Goal: Task Accomplishment & Management: Use online tool/utility

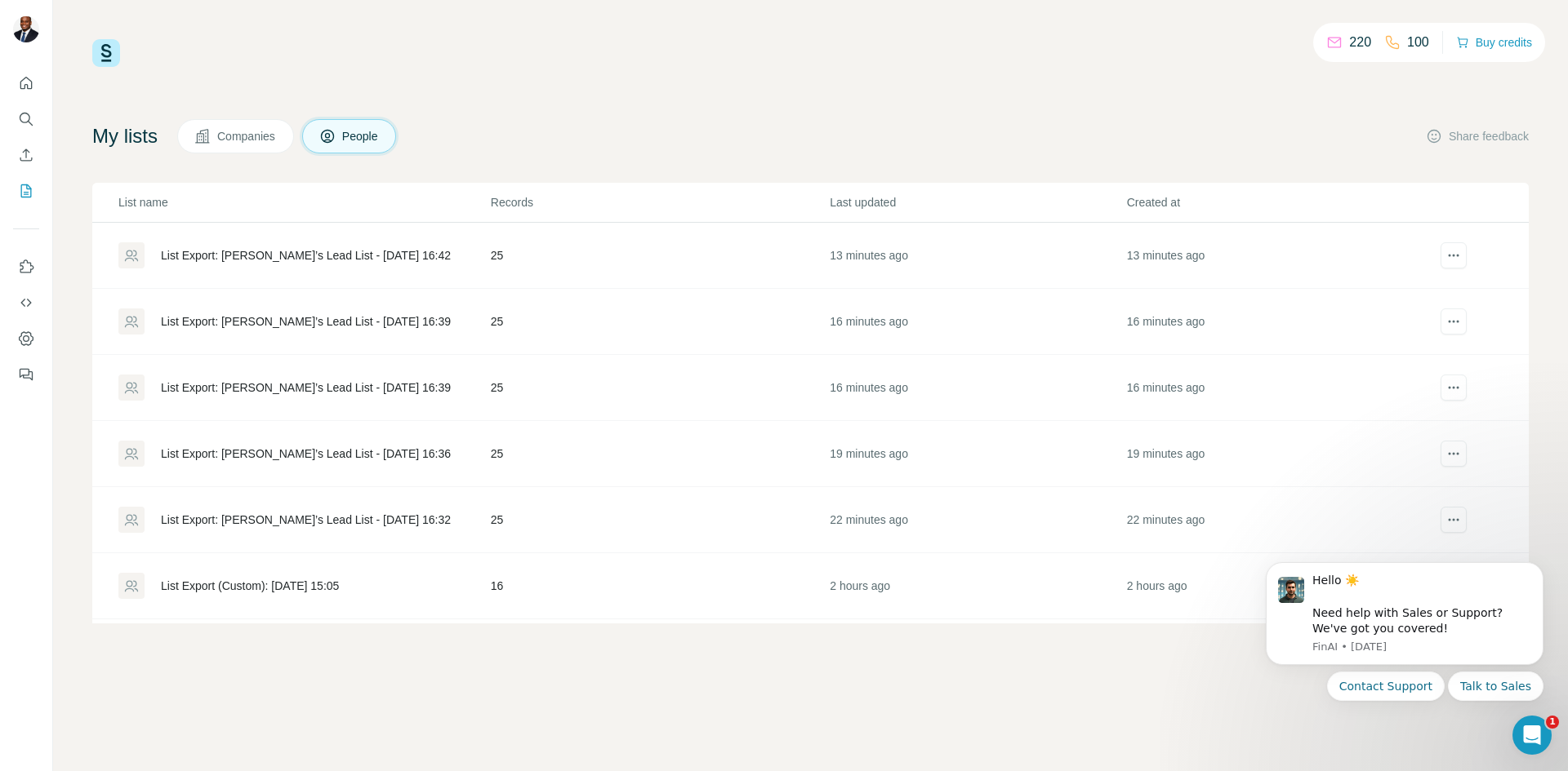
click at [316, 584] on div "List Export (Custom): [DATE] 15:05" at bounding box center [250, 585] width 178 height 16
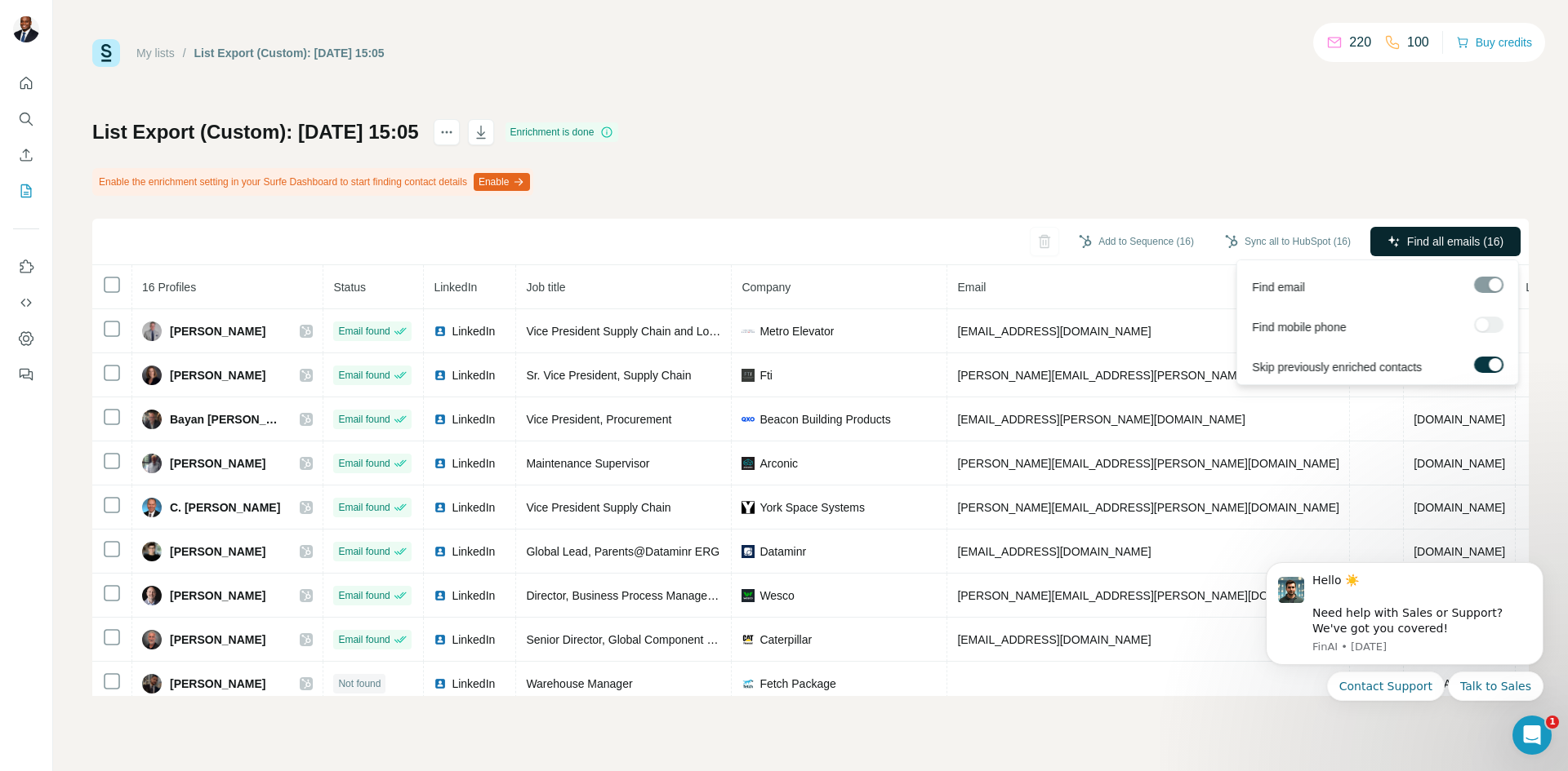
click at [1392, 232] on button "Find all emails (16)" at bounding box center [1445, 241] width 150 height 29
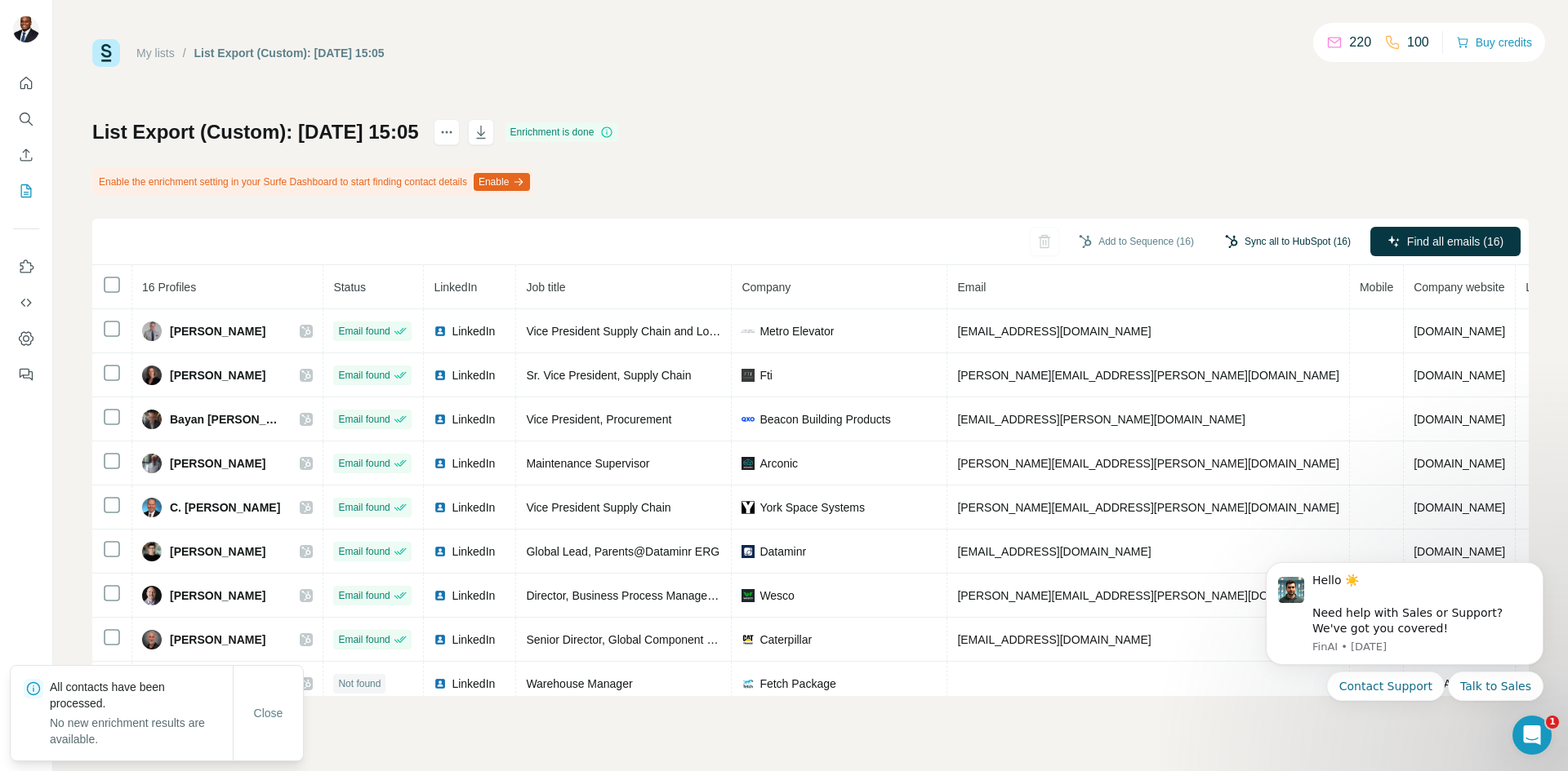
click at [1307, 236] on button "Sync all to HubSpot (16)" at bounding box center [1288, 241] width 148 height 25
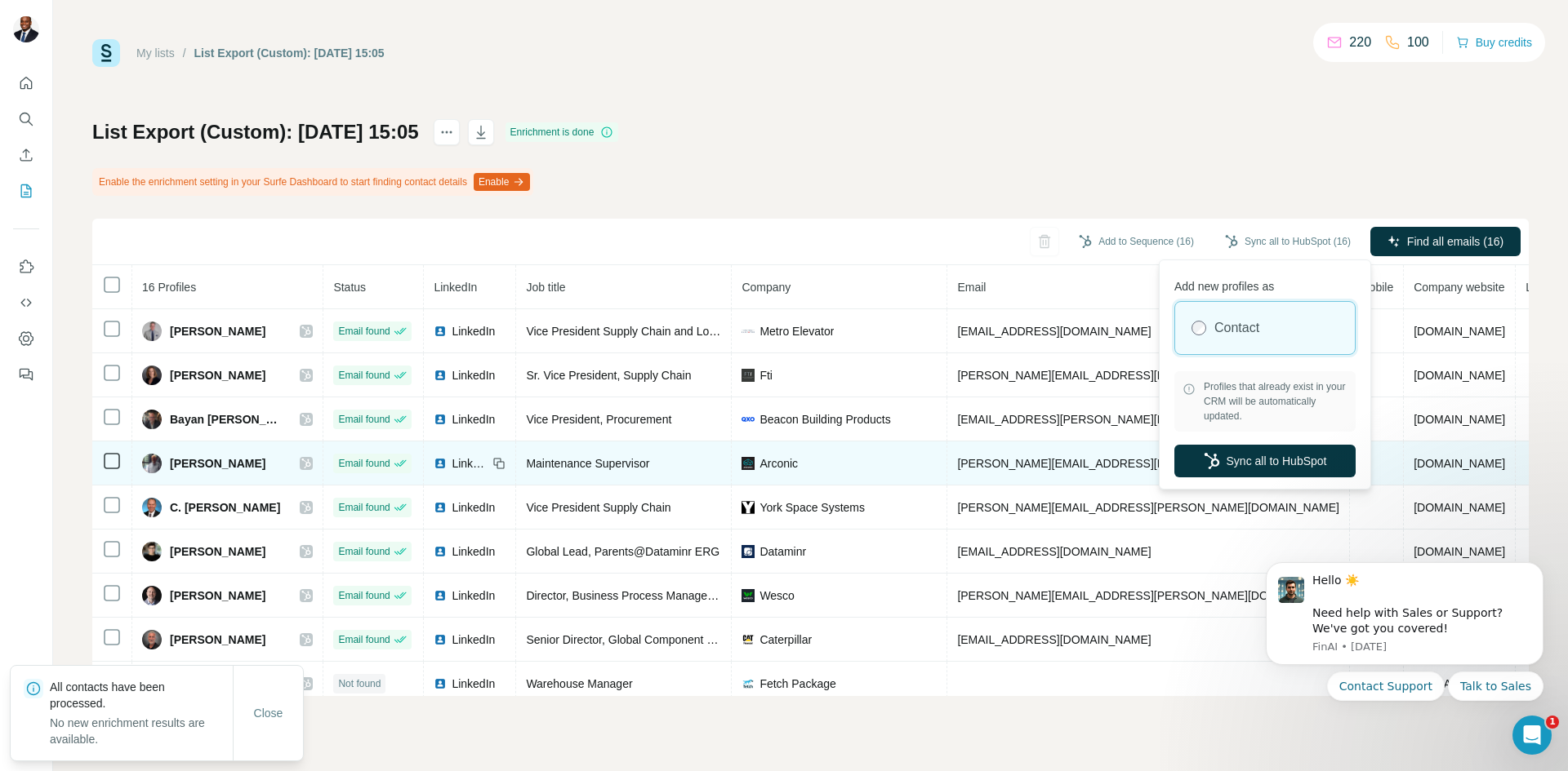
drag, startPoint x: 1194, startPoint y: 466, endPoint x: 1104, endPoint y: 470, distance: 90.1
click at [1188, 469] on button "Sync all to HubSpot" at bounding box center [1265, 461] width 182 height 32
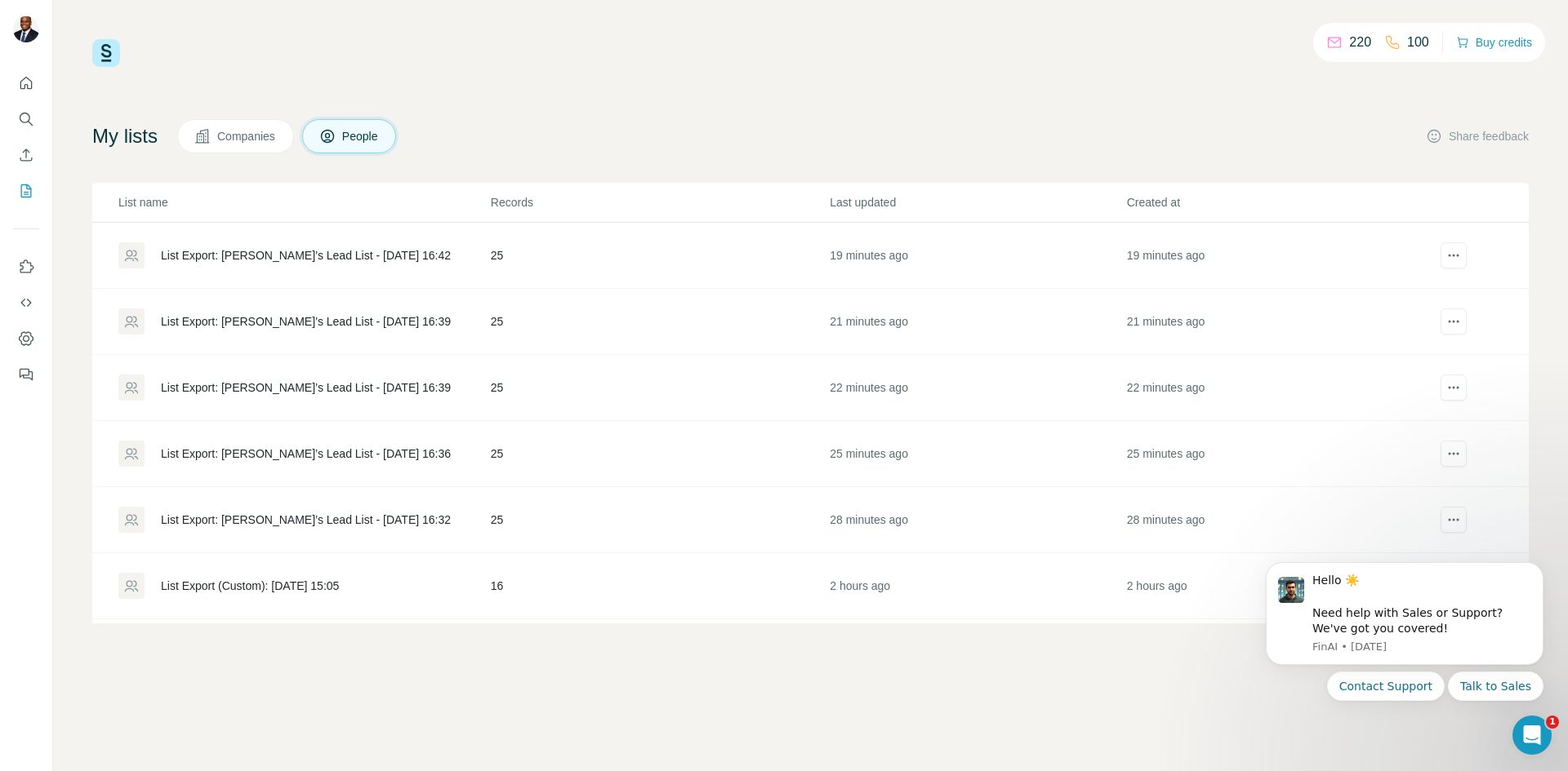
click at [323, 515] on div "List Export: [PERSON_NAME]’s Lead List - [DATE] 16:32" at bounding box center [306, 520] width 290 height 16
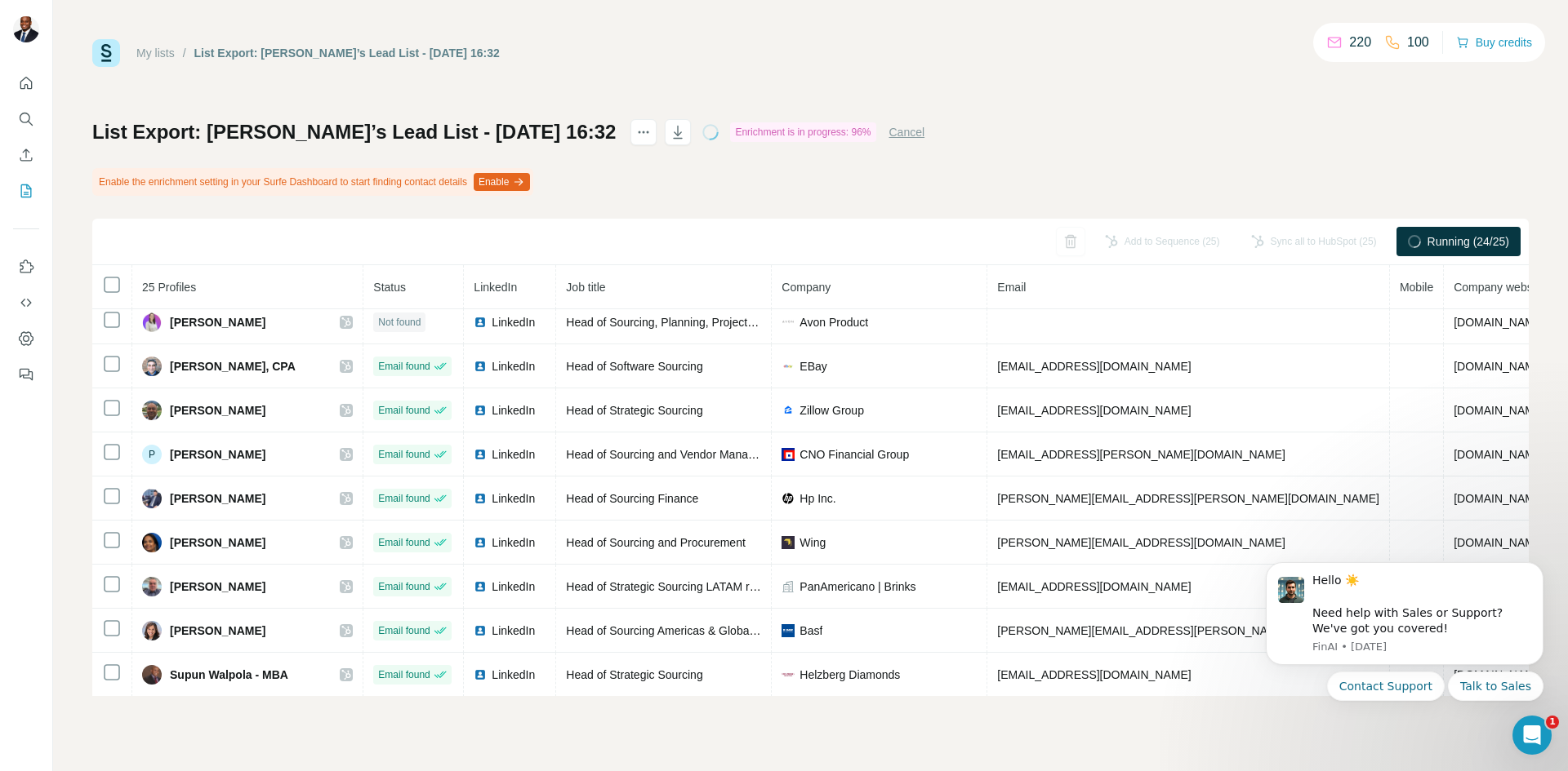
scroll to position [723, 0]
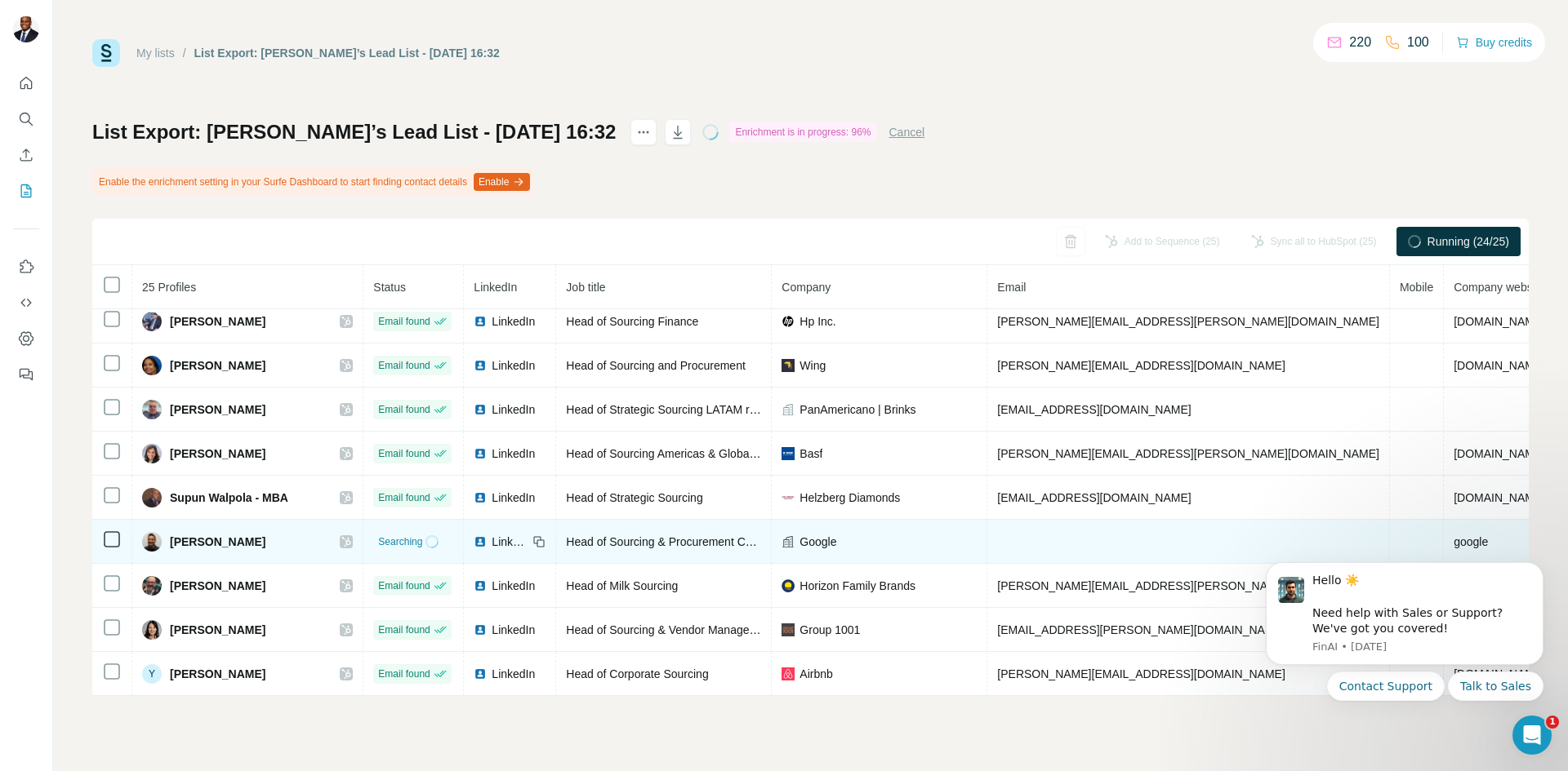
click at [97, 529] on td at bounding box center [112, 542] width 40 height 44
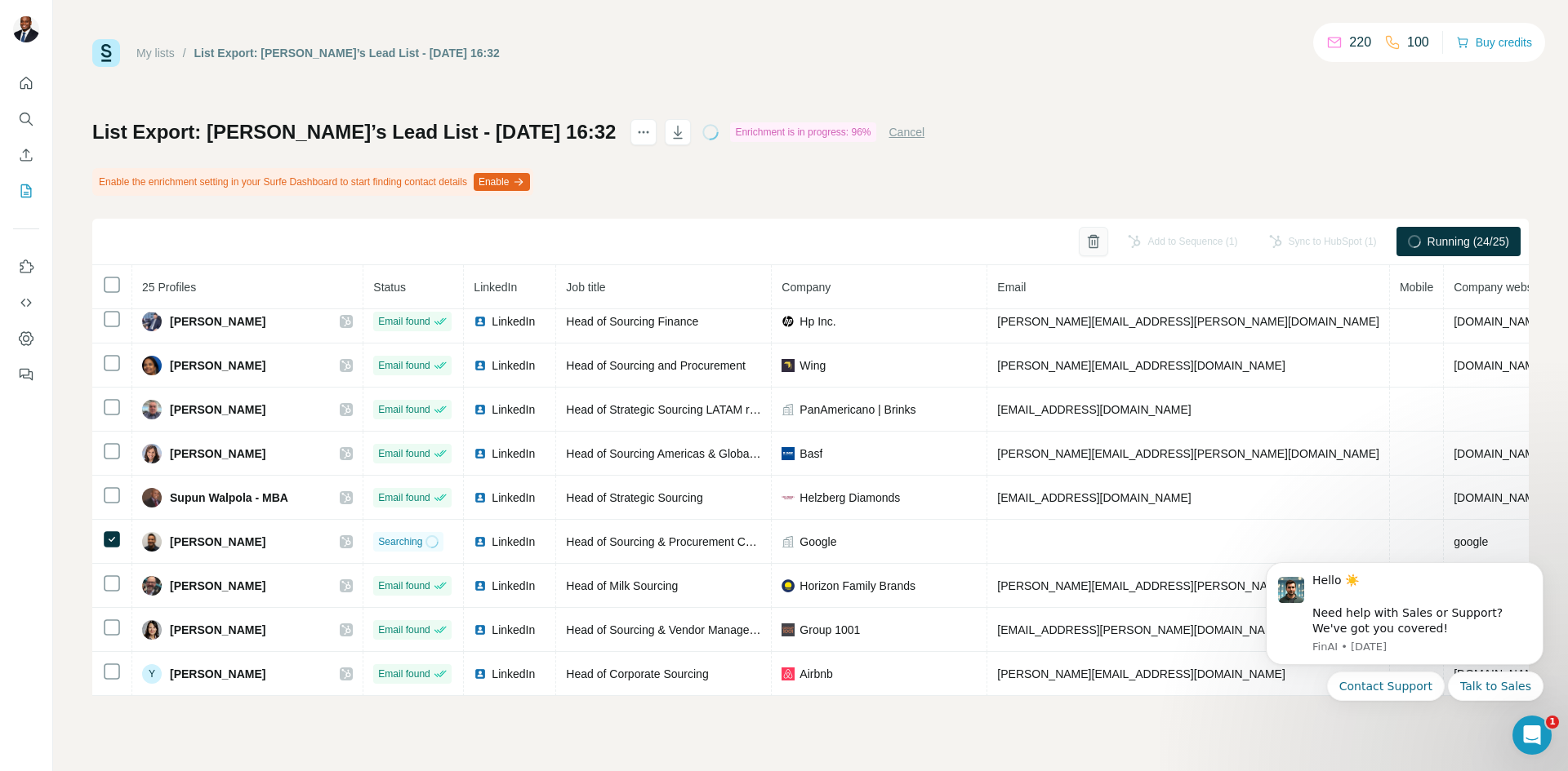
click at [1085, 246] on icon "button" at bounding box center [1092, 241] width 16 height 16
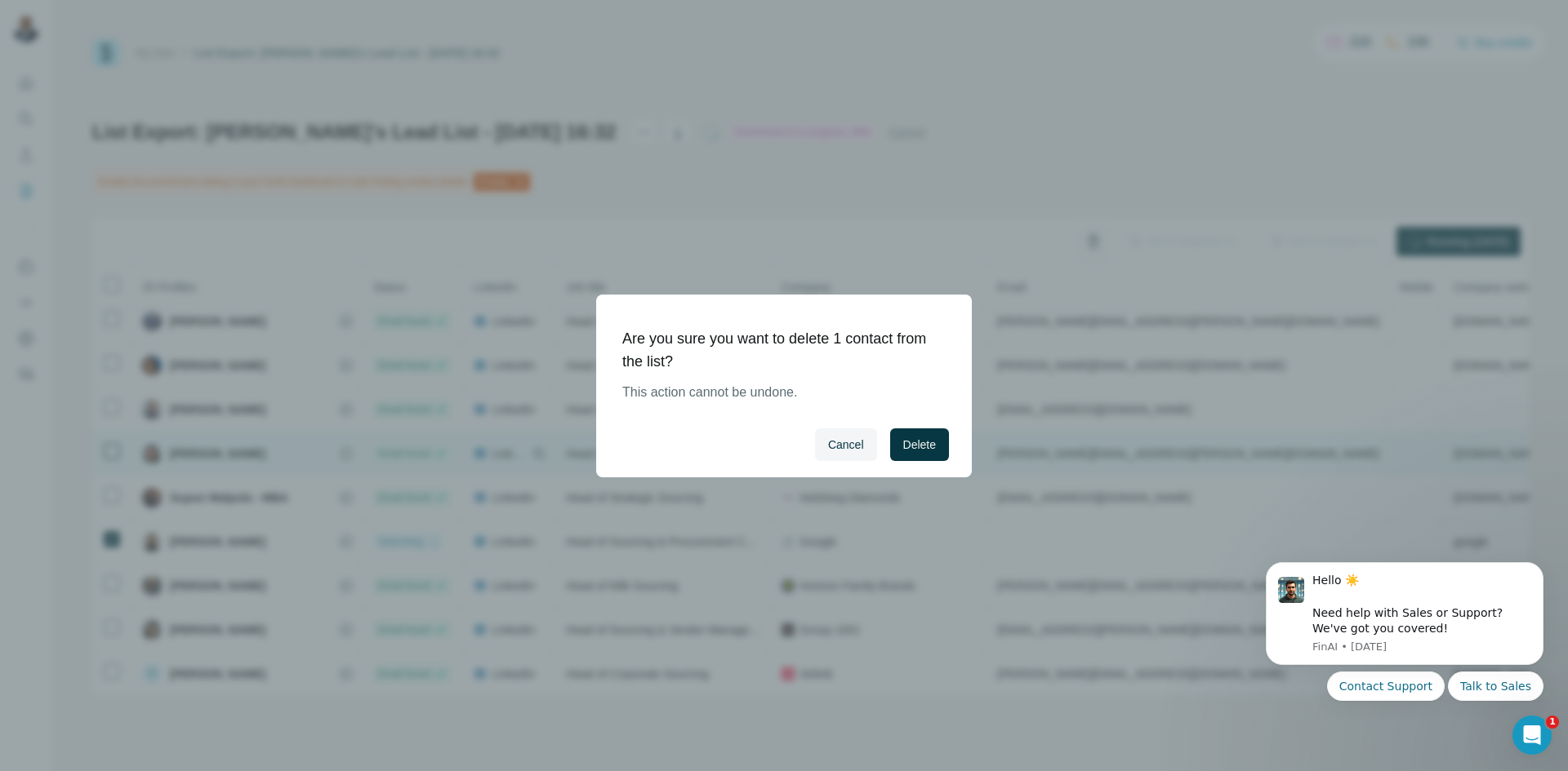
click at [921, 442] on span "Delete" at bounding box center [919, 445] width 32 height 16
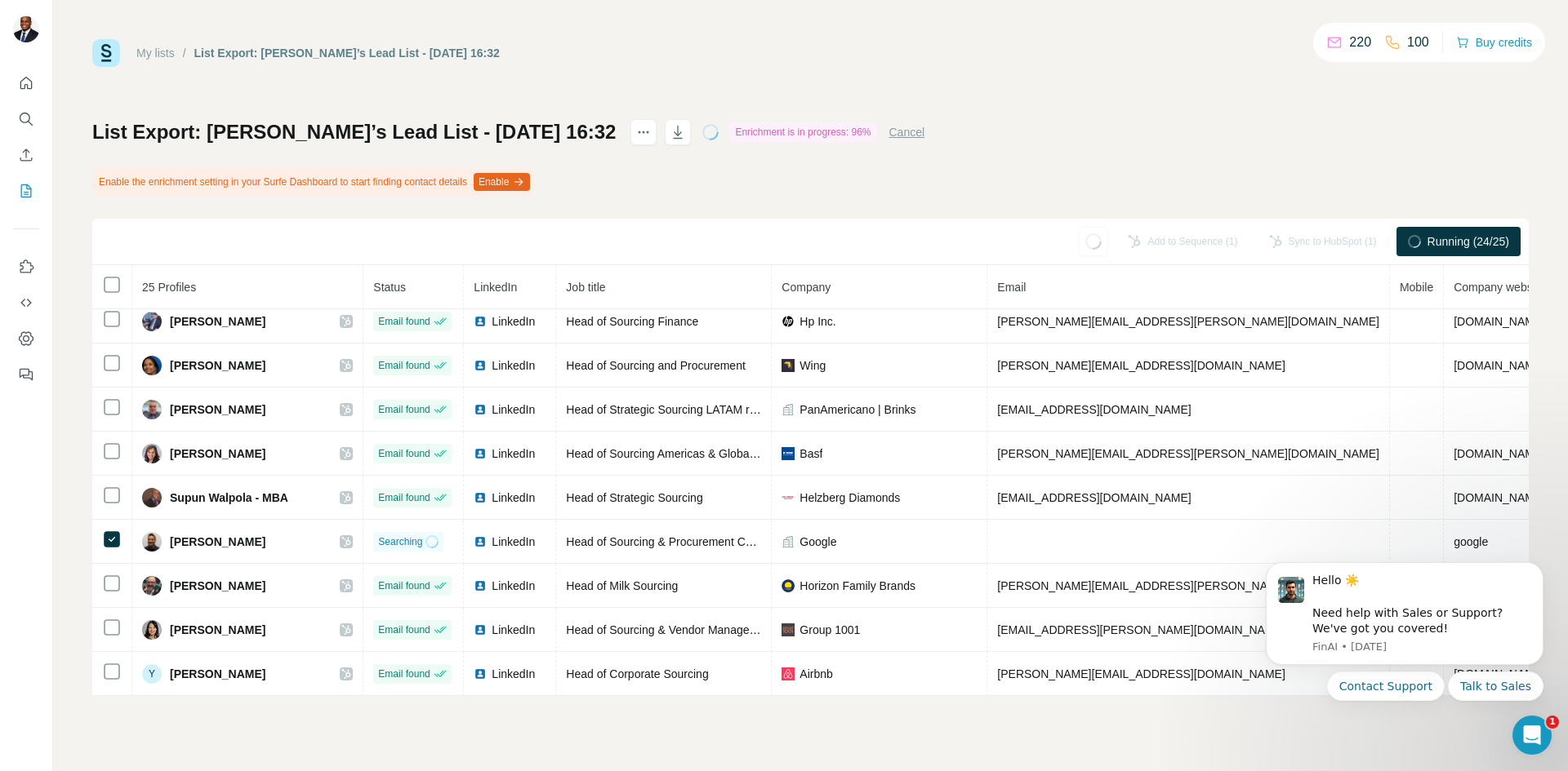
scroll to position [679, 0]
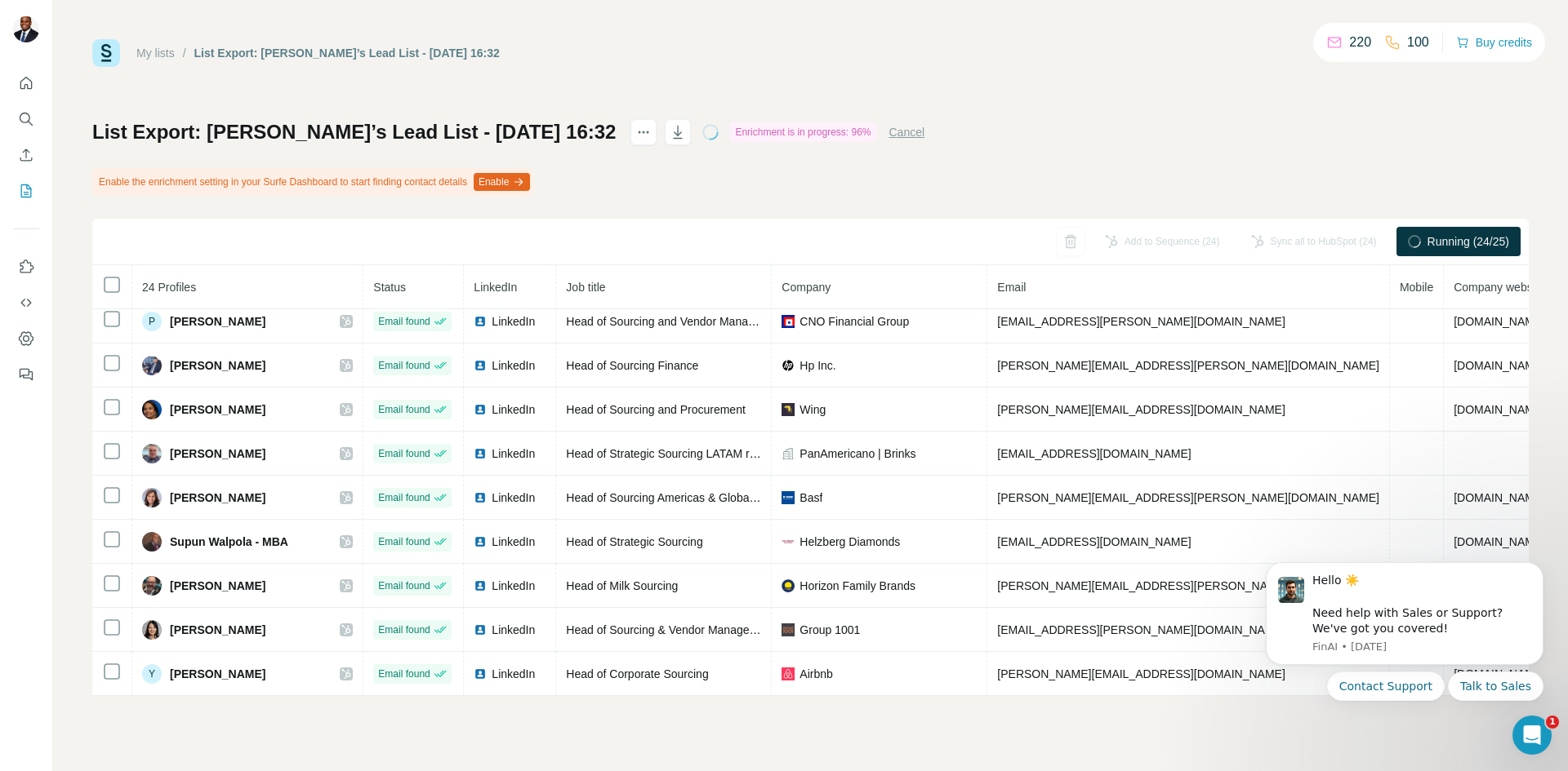
click at [1414, 234] on div "Running (24/25)" at bounding box center [1458, 241] width 124 height 29
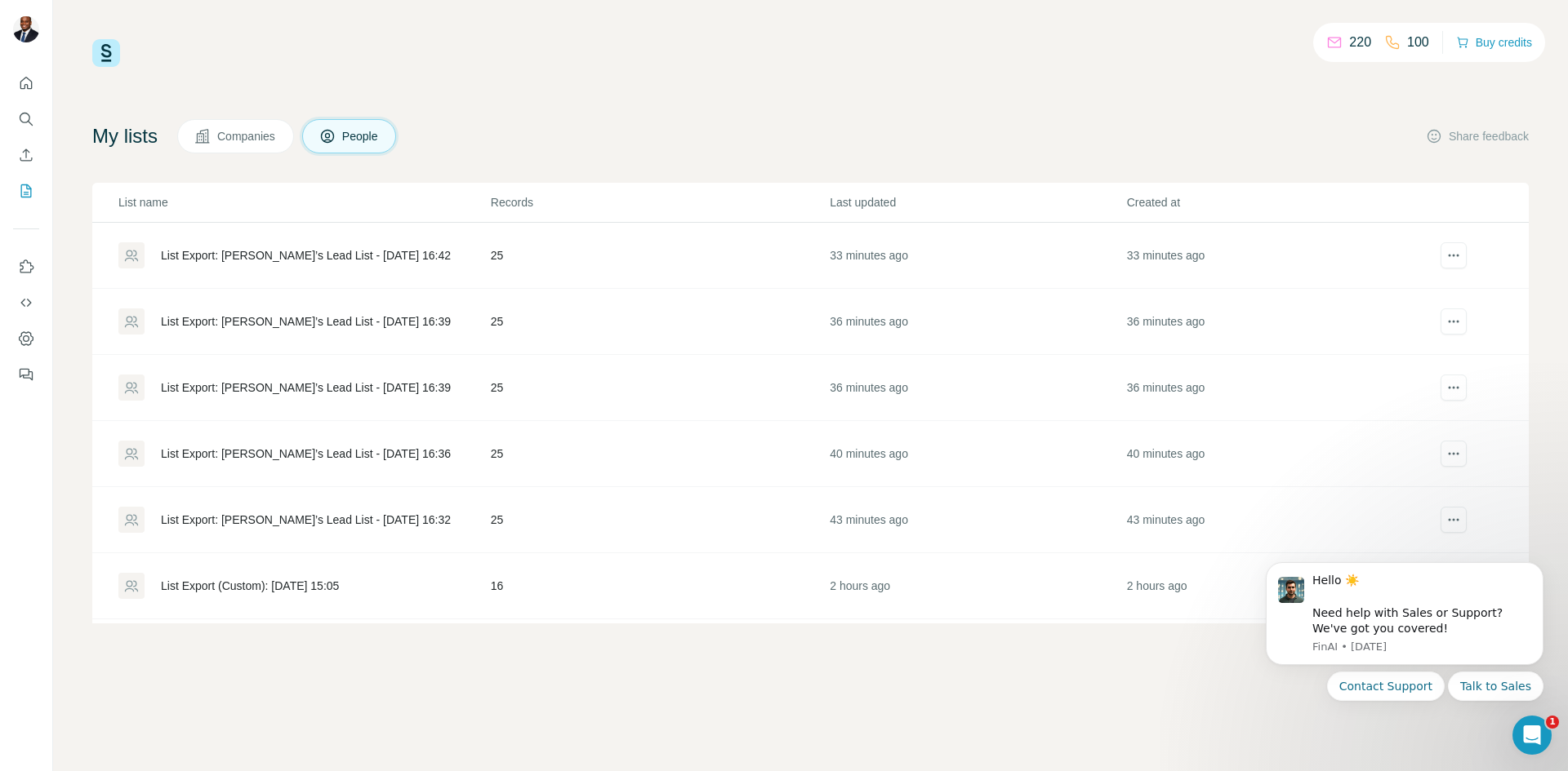
click at [341, 452] on div "List Export: [PERSON_NAME]’s Lead List - [DATE] 16:36" at bounding box center [306, 453] width 290 height 16
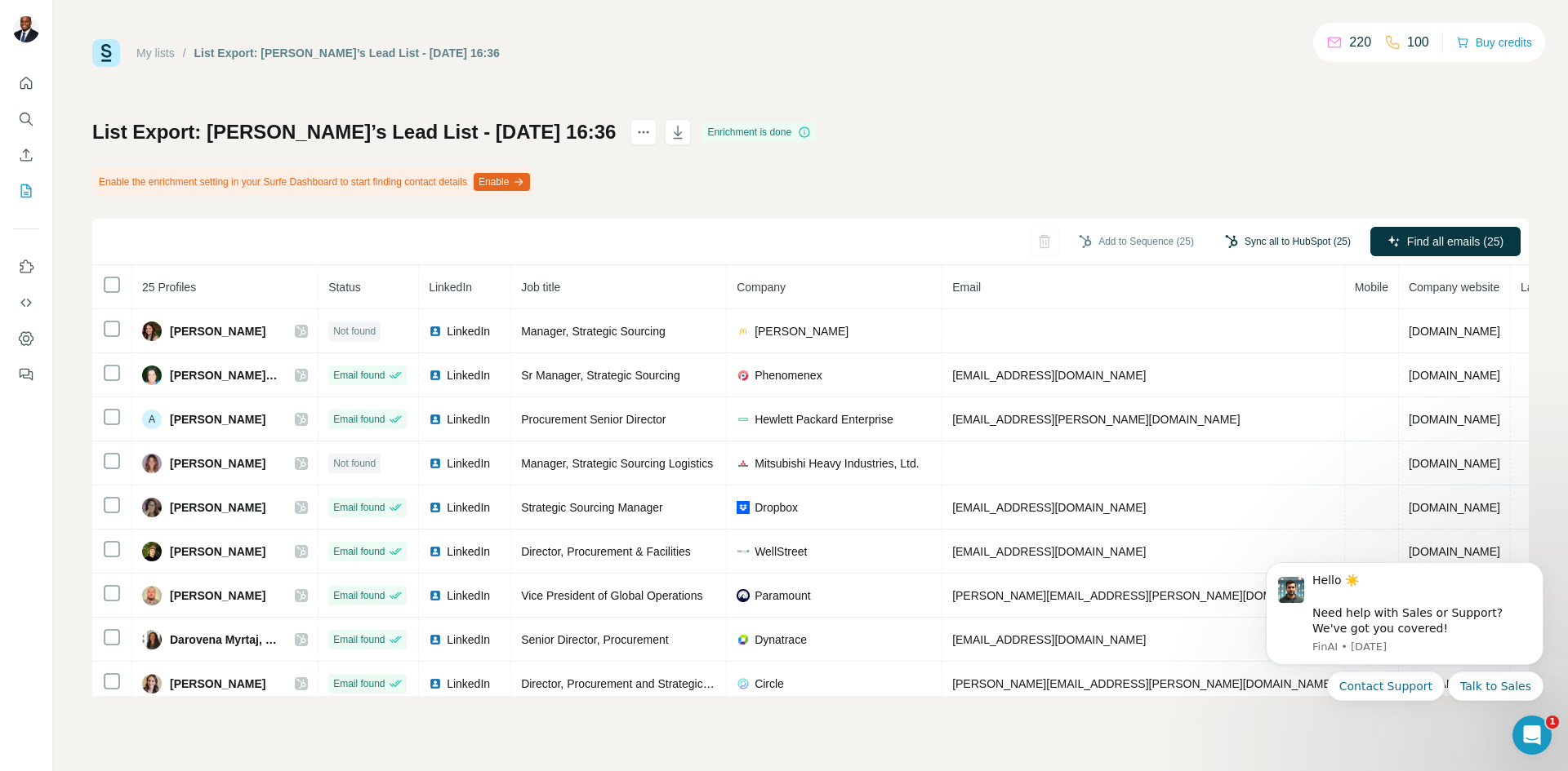
click at [1242, 237] on button "Sync all to HubSpot (25)" at bounding box center [1288, 241] width 148 height 25
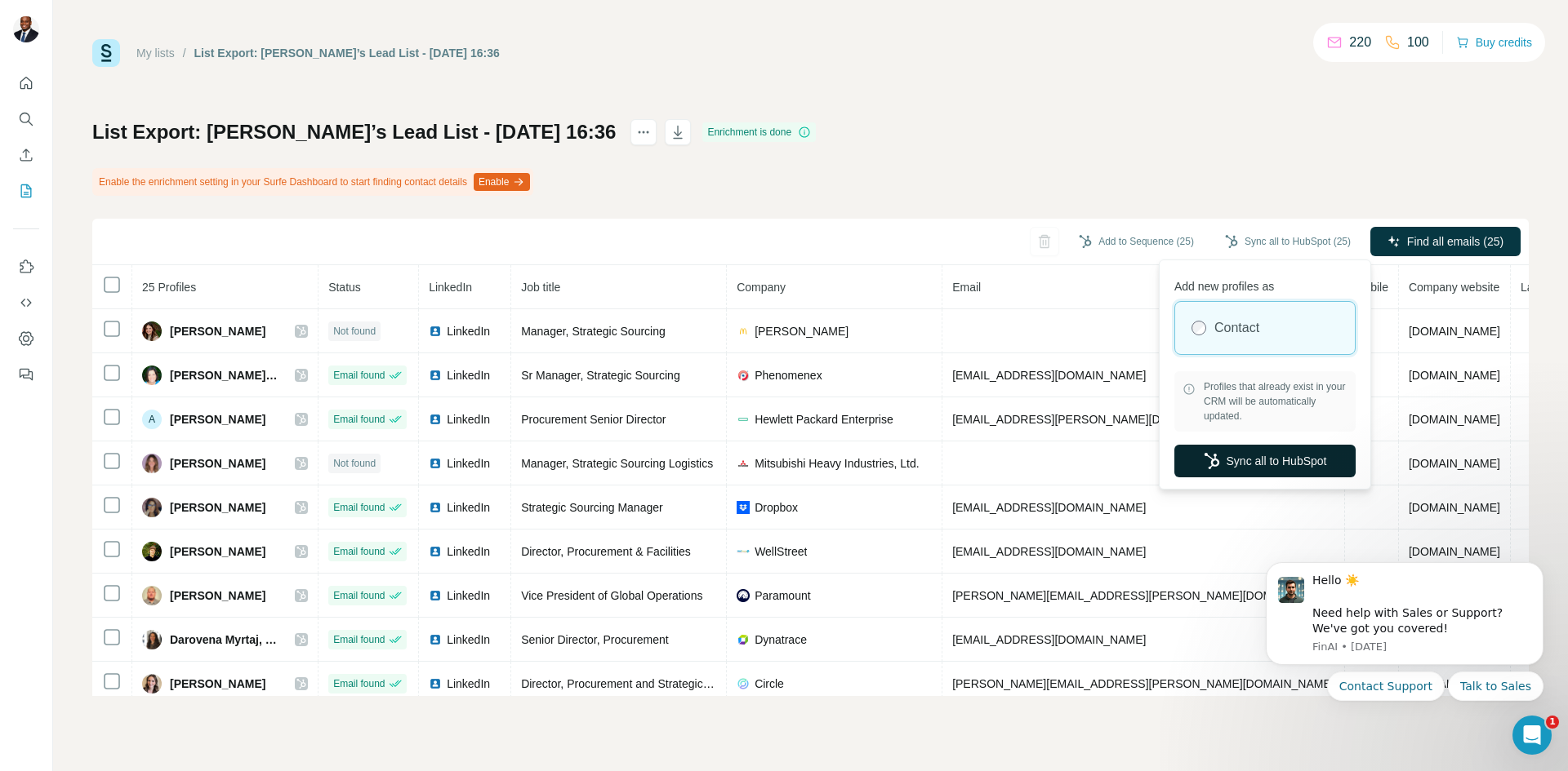
click at [1239, 451] on button "Sync all to HubSpot" at bounding box center [1265, 461] width 182 height 32
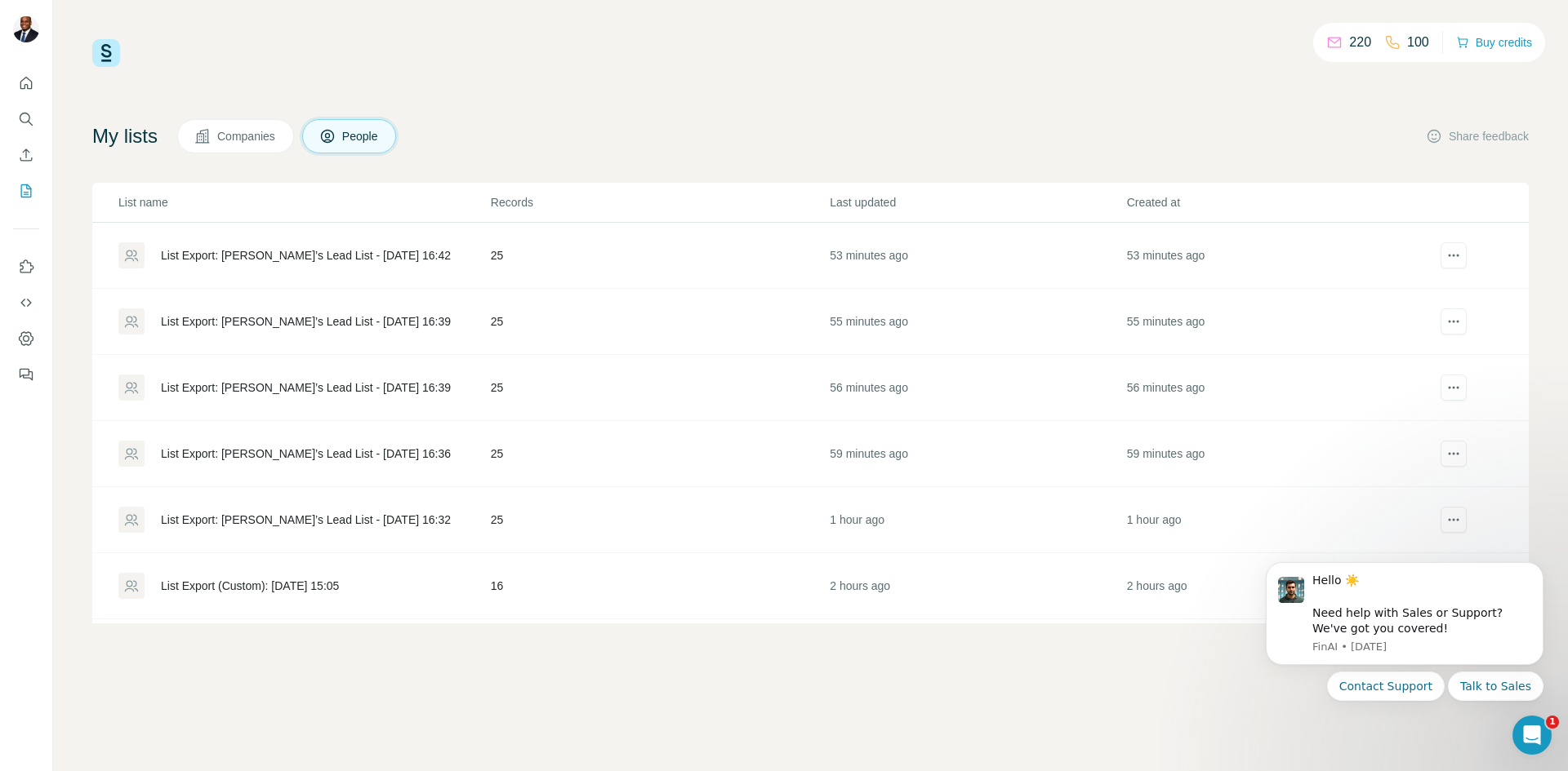
click at [264, 390] on div "List Export: [PERSON_NAME]’s Lead List - [DATE] 16:39" at bounding box center [306, 388] width 290 height 16
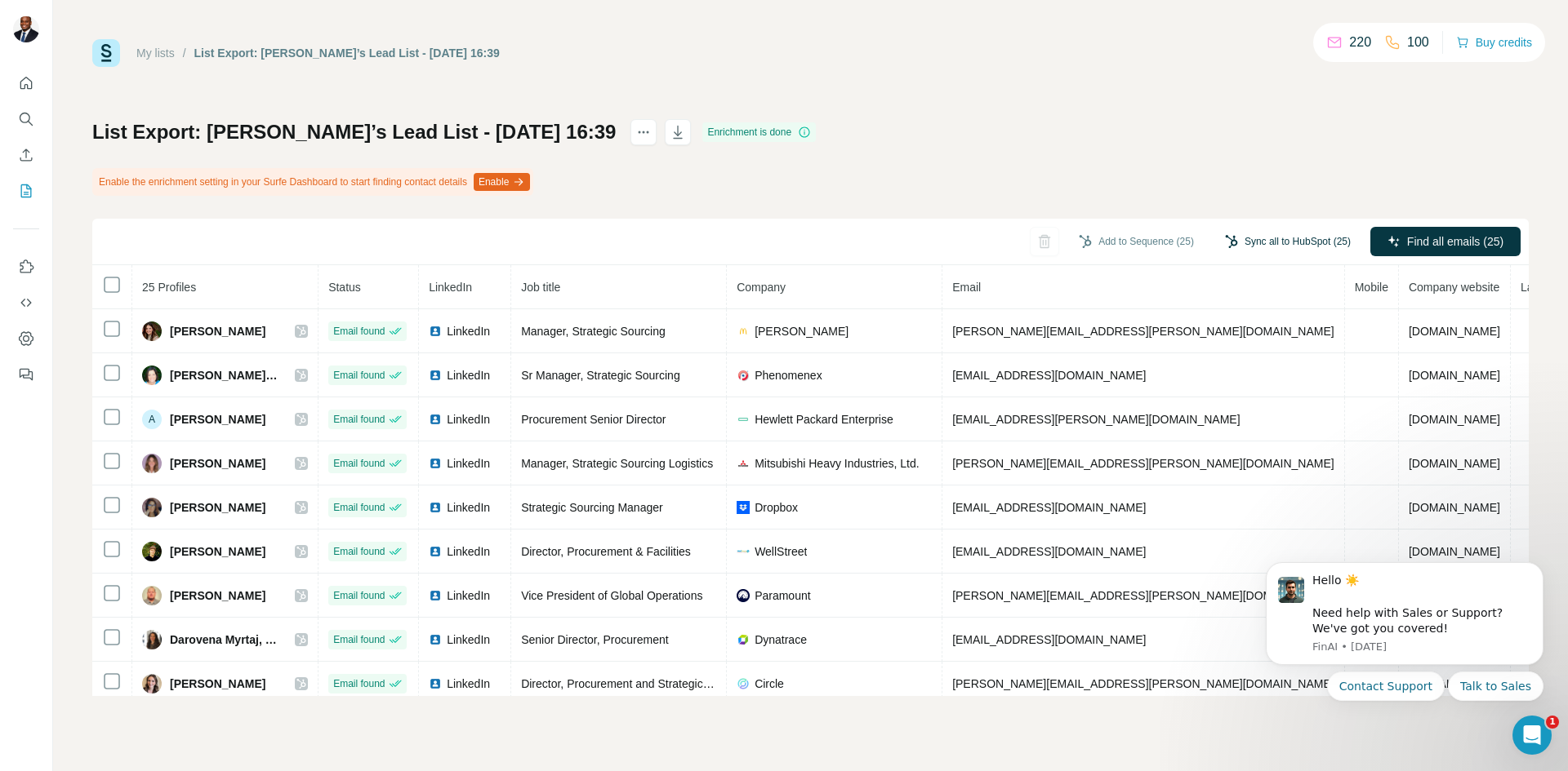
click at [1265, 236] on button "Sync all to HubSpot (25)" at bounding box center [1288, 241] width 148 height 25
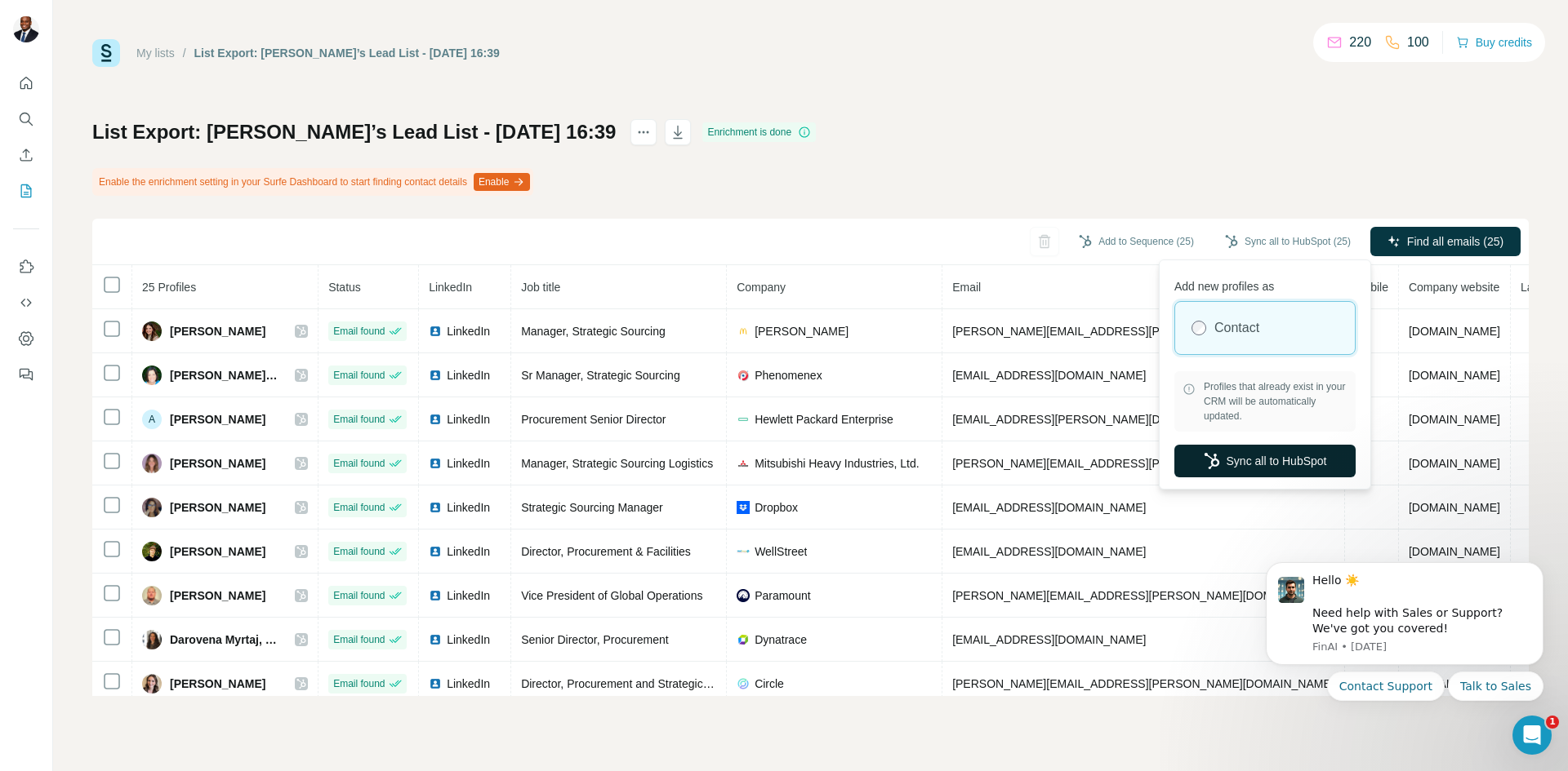
click at [1278, 470] on button "Sync all to HubSpot" at bounding box center [1265, 461] width 182 height 32
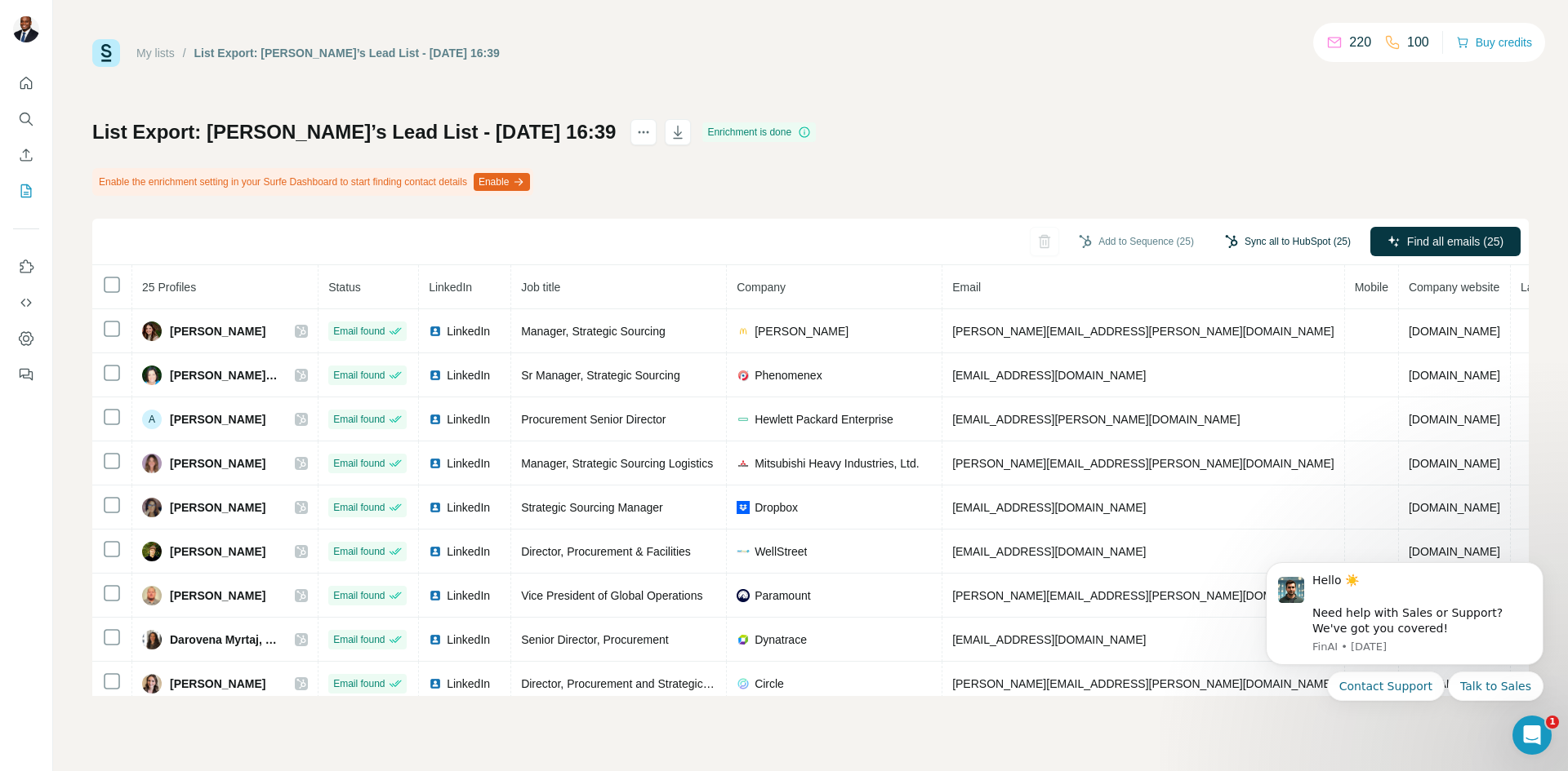
click at [1248, 239] on button "Sync all to HubSpot (25)" at bounding box center [1288, 241] width 148 height 25
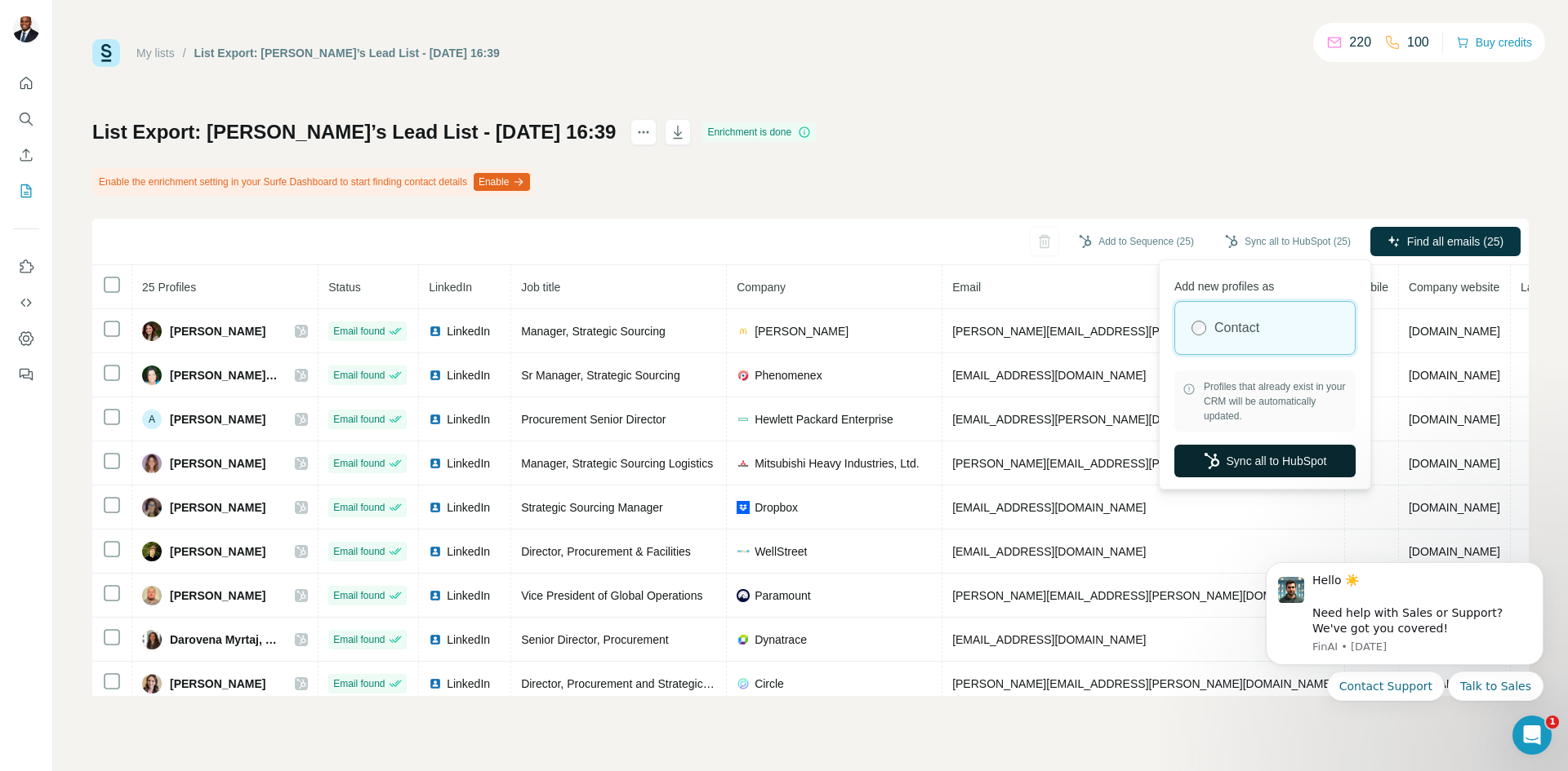
click at [1196, 455] on button "Sync all to HubSpot" at bounding box center [1265, 461] width 182 height 32
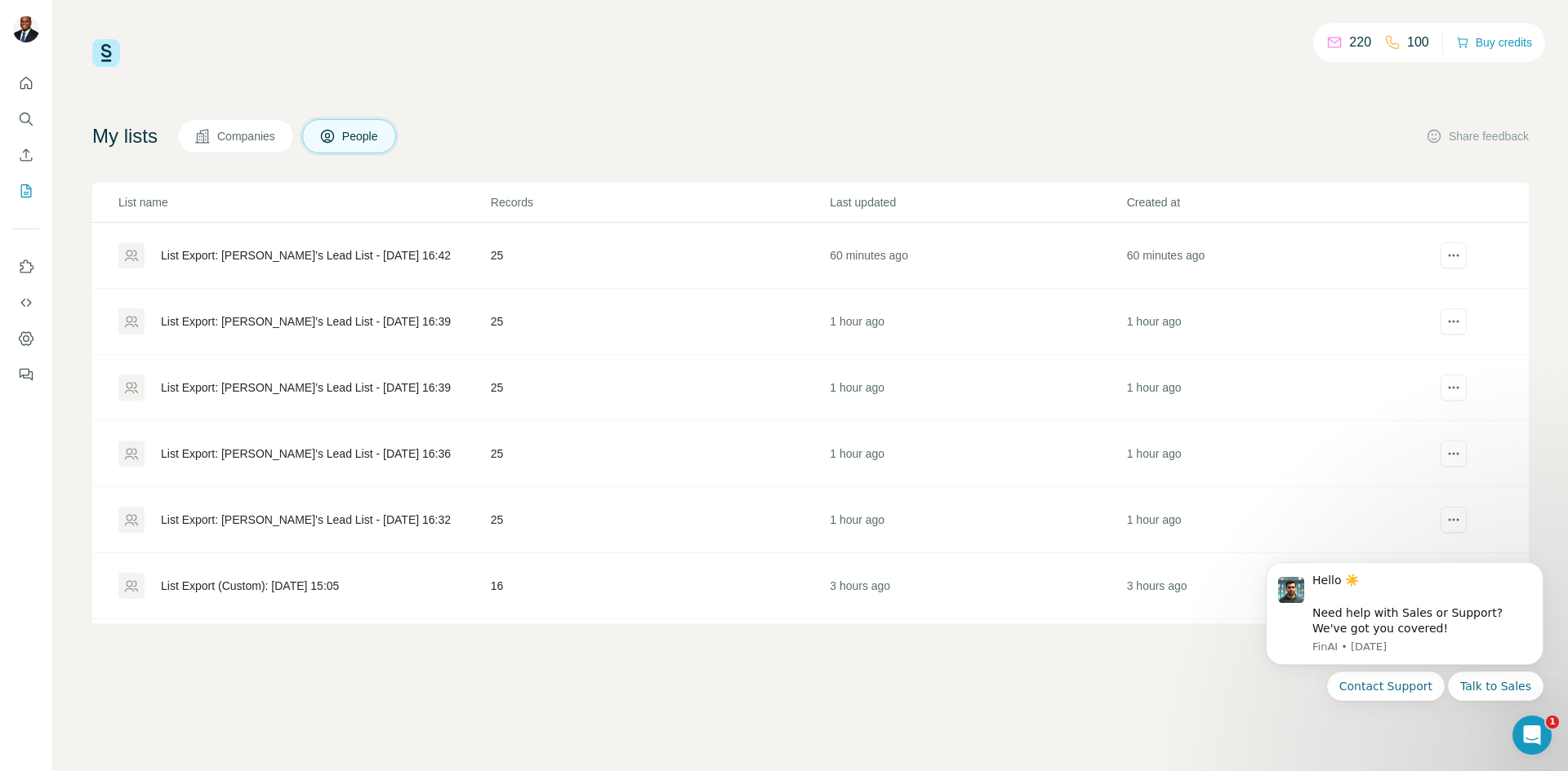
click at [350, 310] on div "List Export: [PERSON_NAME]’s Lead List - [DATE] 16:39" at bounding box center [303, 321] width 371 height 26
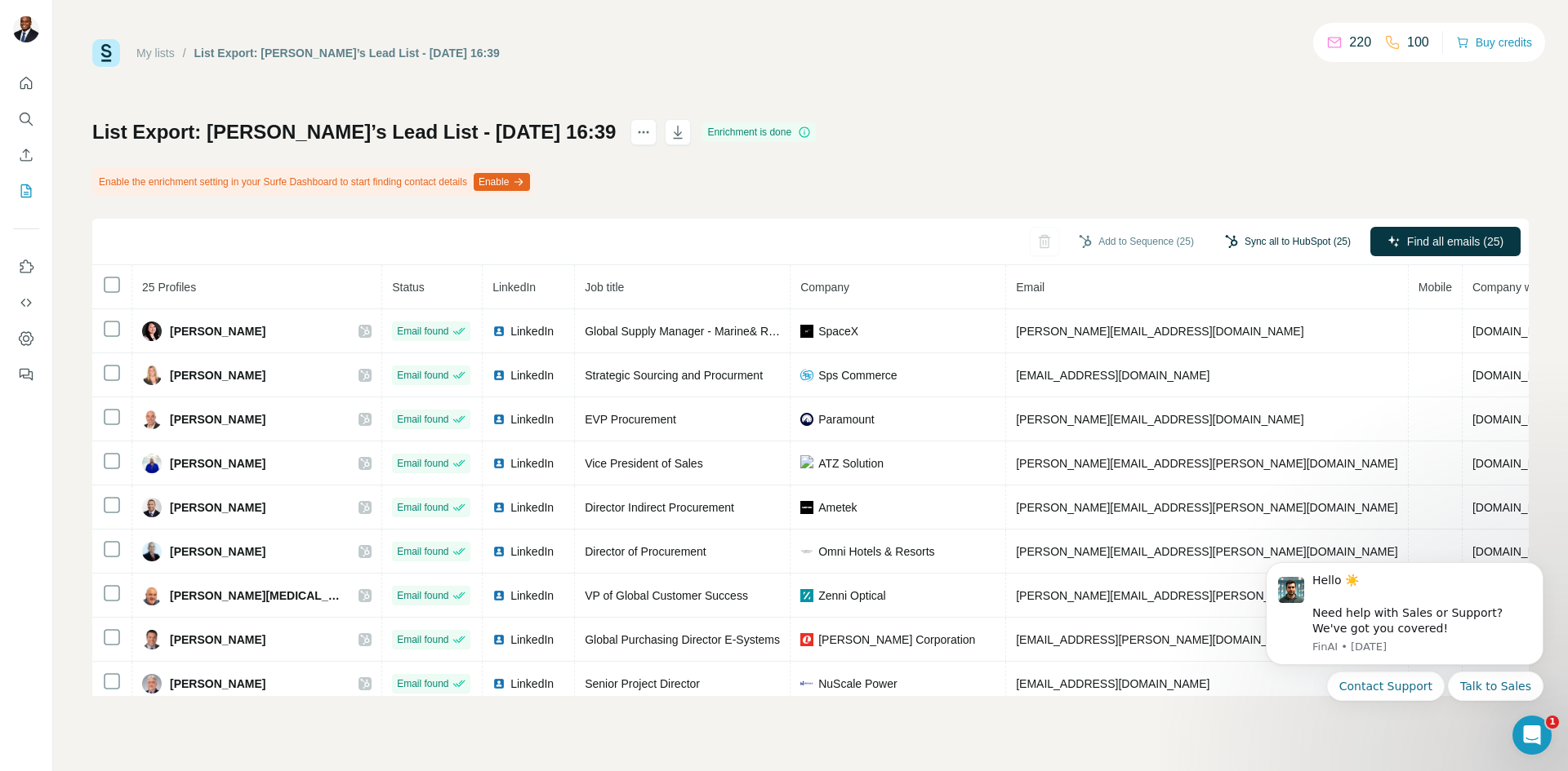
click at [1263, 236] on button "Sync all to HubSpot (25)" at bounding box center [1288, 241] width 148 height 25
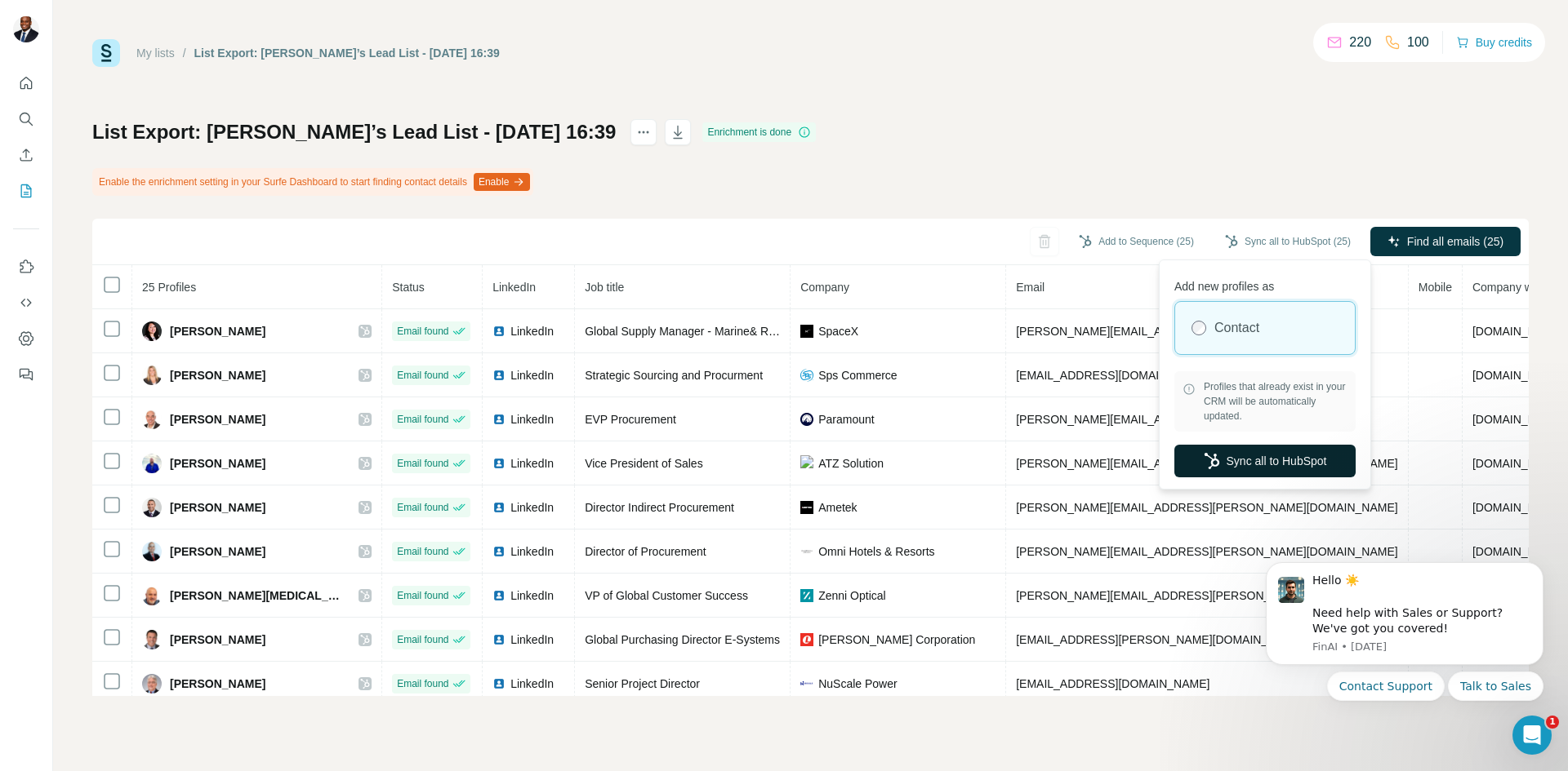
click at [1274, 471] on button "Sync all to HubSpot" at bounding box center [1265, 461] width 182 height 32
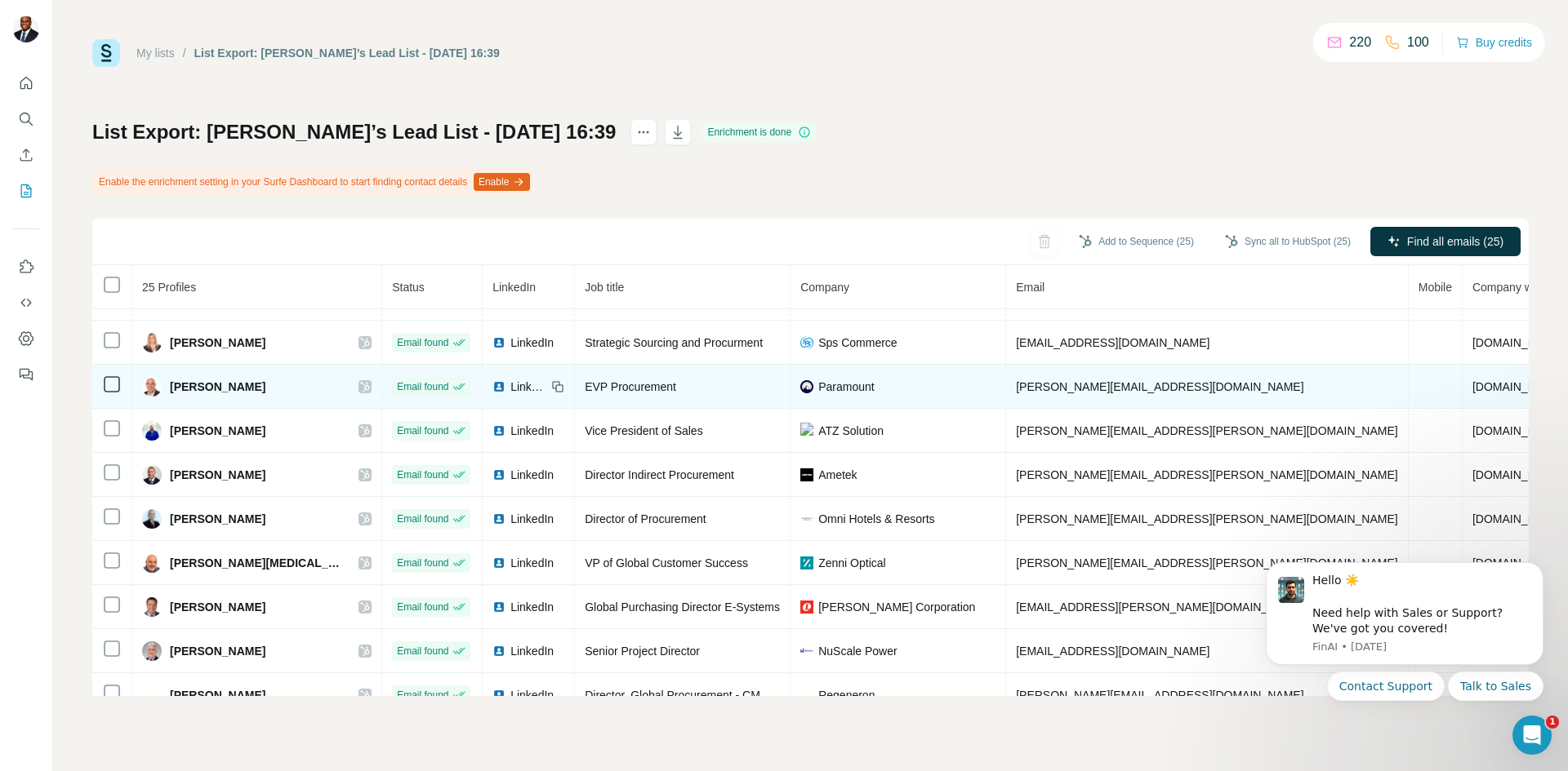
scroll to position [54, 0]
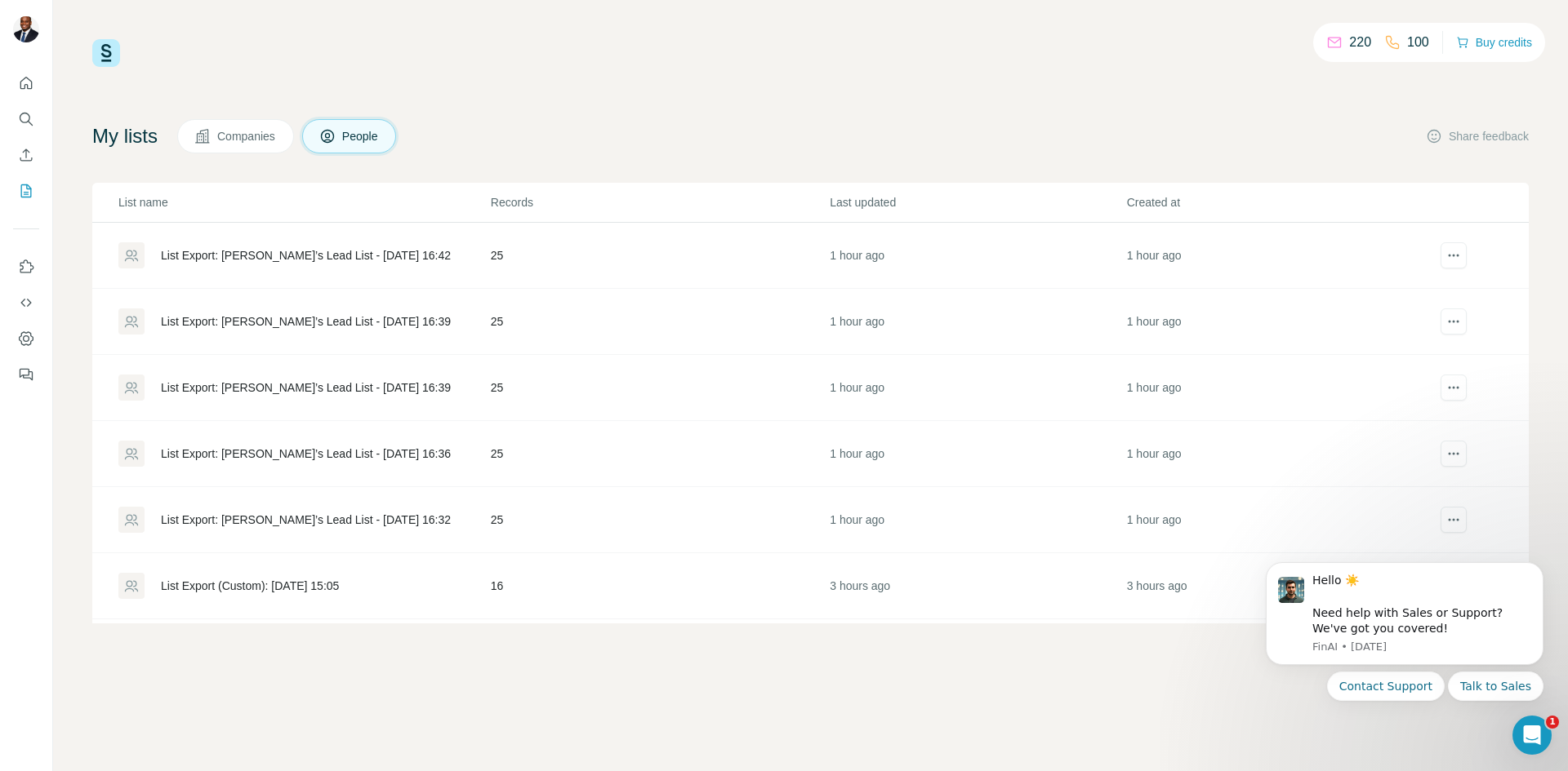
click at [285, 257] on div "List Export: [PERSON_NAME]’s Lead List - [DATE] 16:42" at bounding box center [306, 255] width 290 height 16
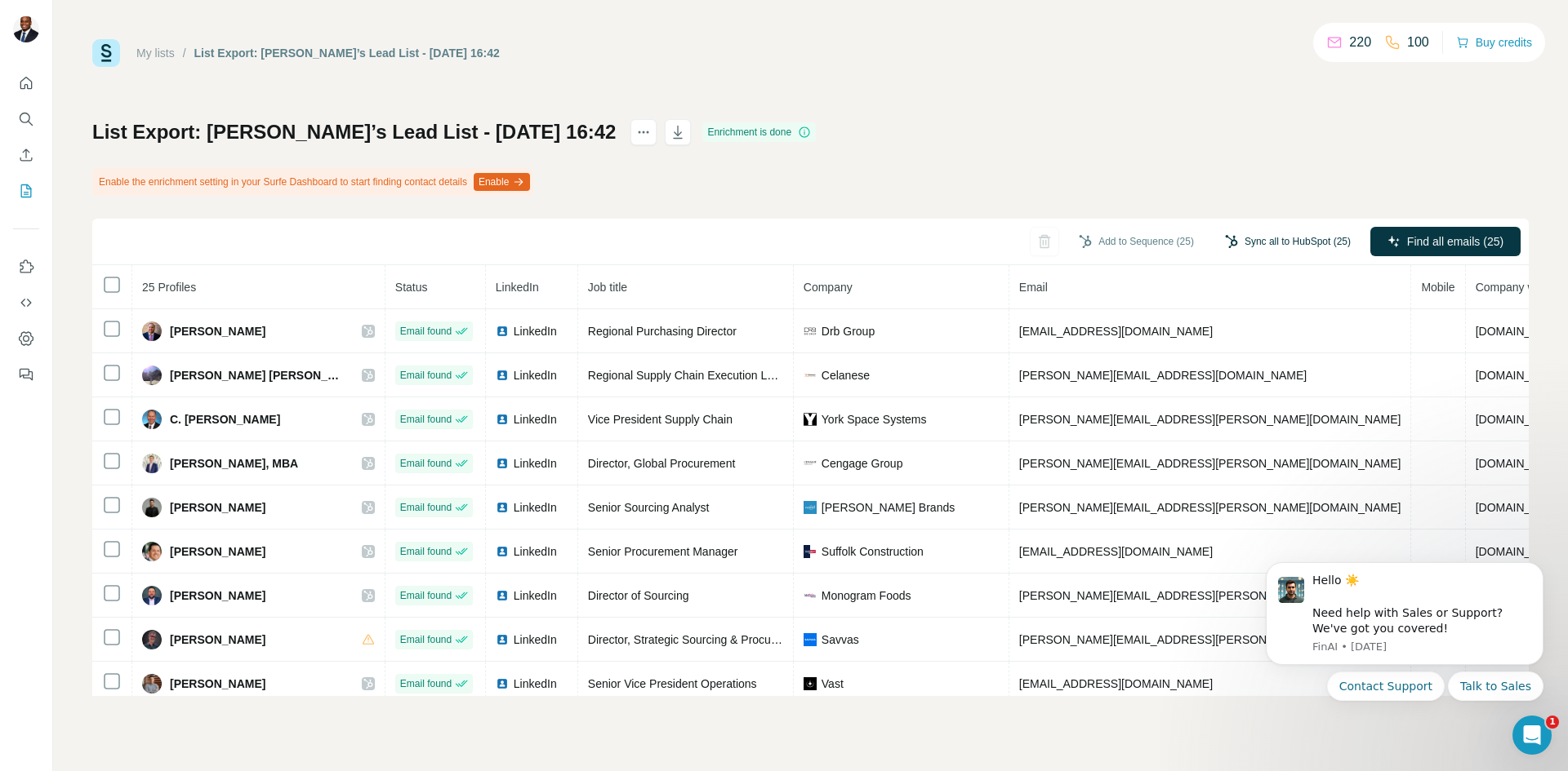
click at [1294, 237] on button "Sync all to HubSpot (25)" at bounding box center [1288, 241] width 148 height 25
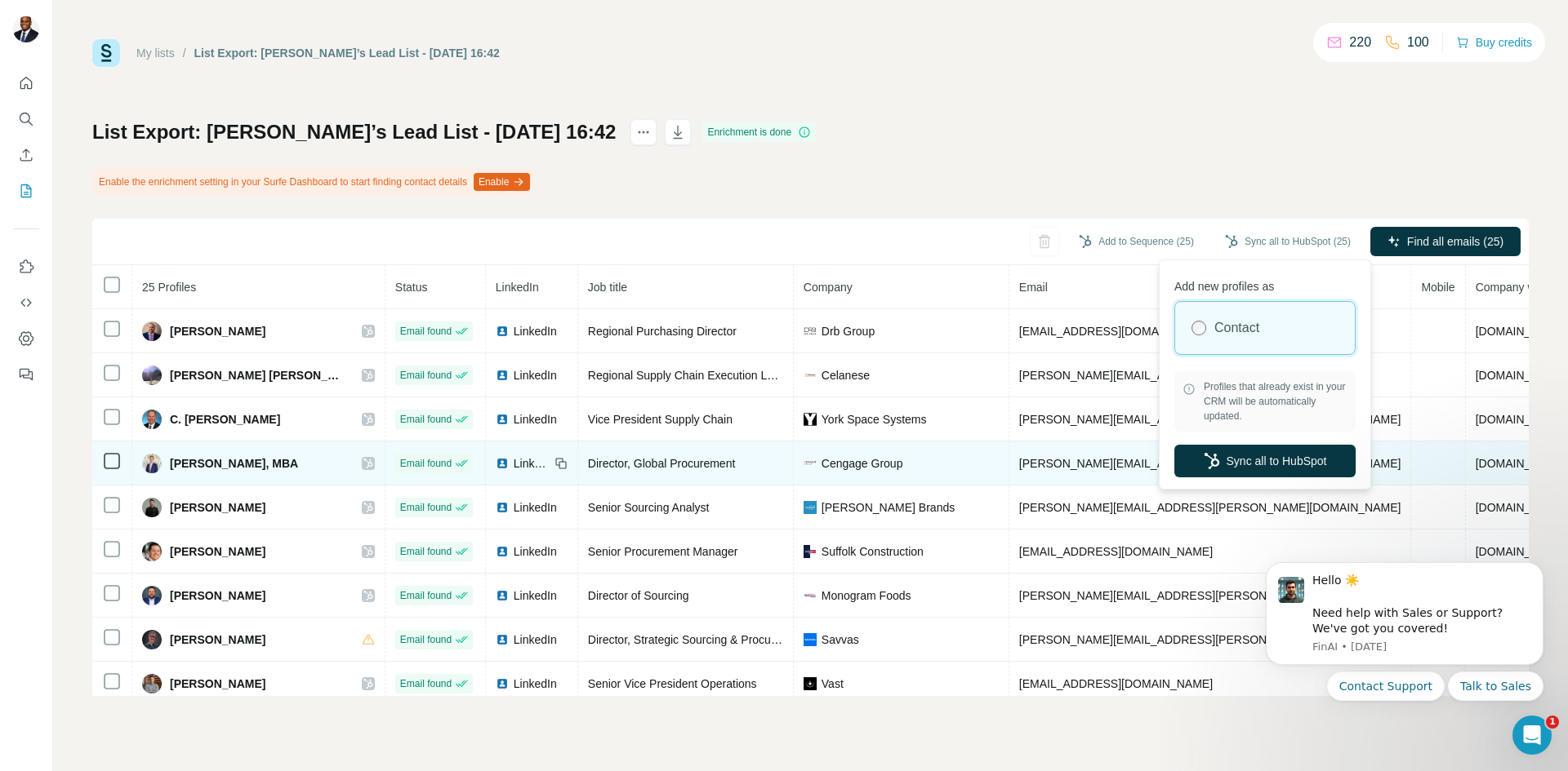
drag, startPoint x: 1266, startPoint y: 462, endPoint x: 1255, endPoint y: 461, distance: 11.0
click at [1260, 463] on button "Sync all to HubSpot" at bounding box center [1265, 461] width 182 height 32
